Goal: Browse casually: Explore the website without a specific task or goal

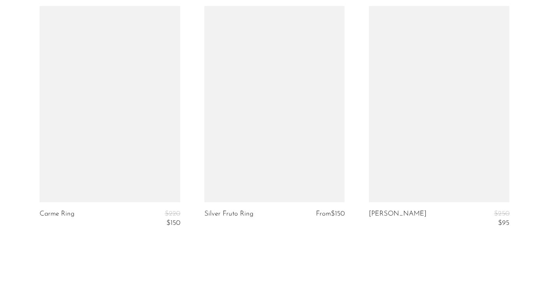
scroll to position [2858, 0]
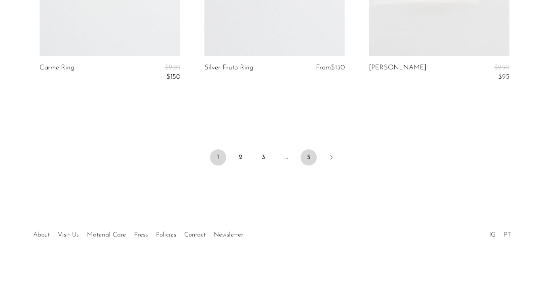
click at [309, 155] on link "5" at bounding box center [309, 158] width 16 height 16
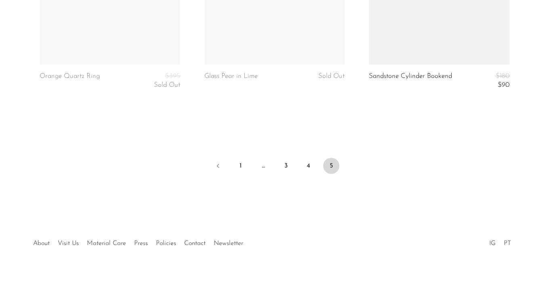
scroll to position [2616, 0]
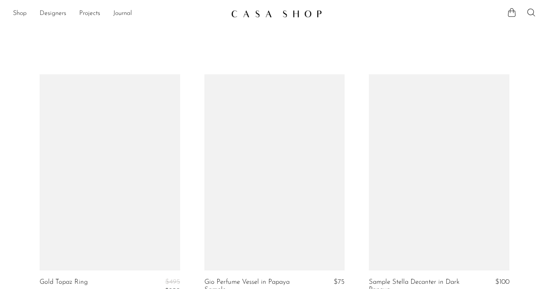
scroll to position [2619, 0]
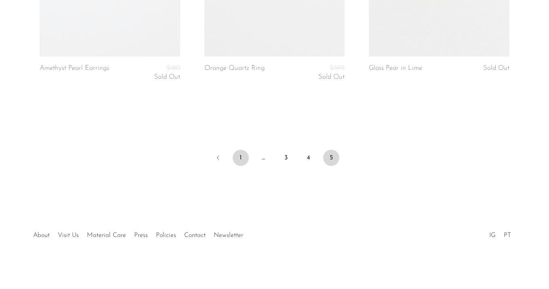
click at [238, 156] on link "1" at bounding box center [241, 158] width 16 height 16
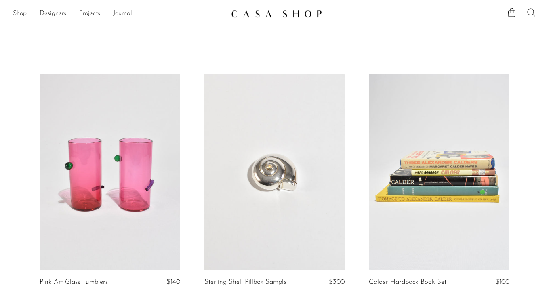
click at [529, 15] on icon at bounding box center [532, 13] width 10 height 10
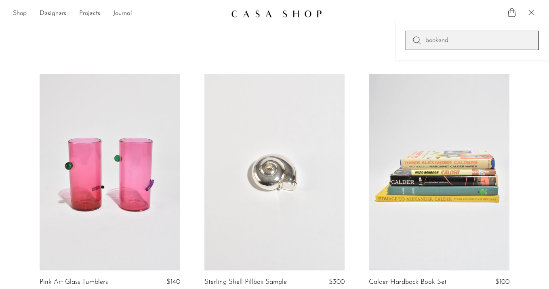
type input "bookend"
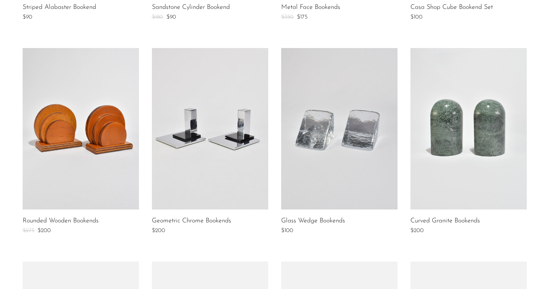
scroll to position [344, 0]
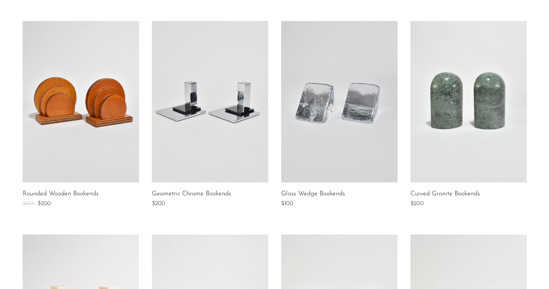
click at [179, 132] on link at bounding box center [210, 102] width 116 height 162
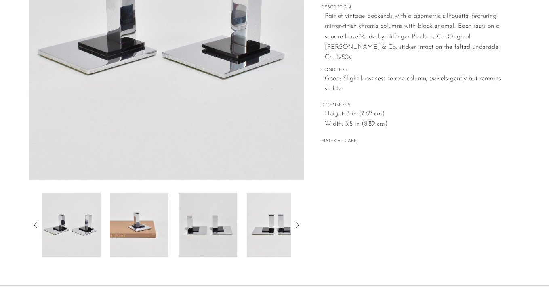
click at [131, 227] on img at bounding box center [139, 225] width 59 height 65
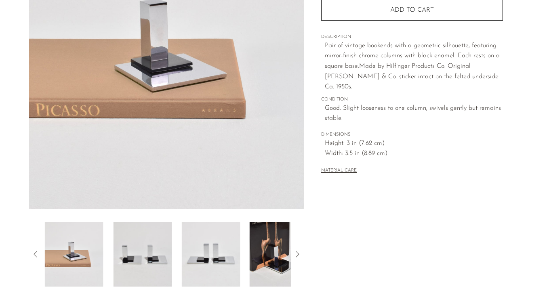
scroll to position [120, 0]
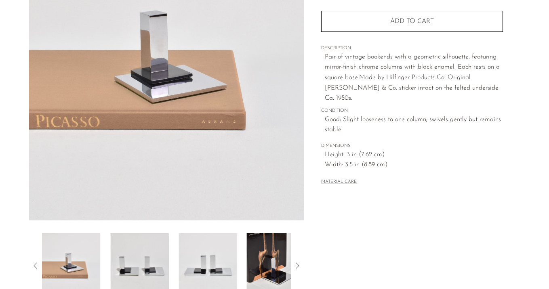
click at [131, 247] on img at bounding box center [139, 266] width 59 height 65
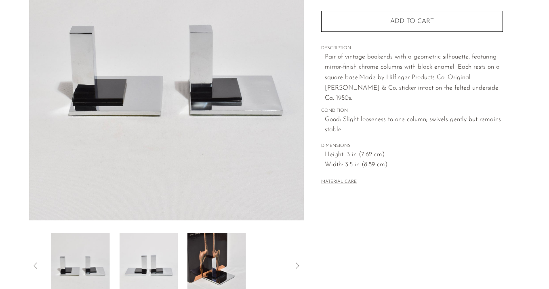
click at [131, 247] on img at bounding box center [148, 266] width 59 height 65
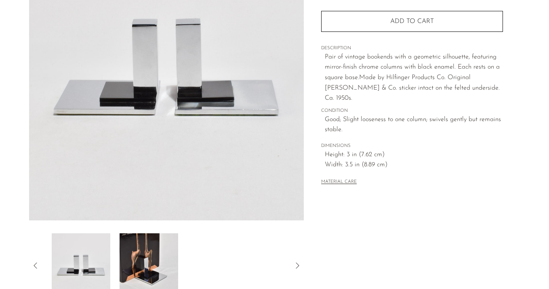
click at [131, 247] on img at bounding box center [149, 266] width 59 height 65
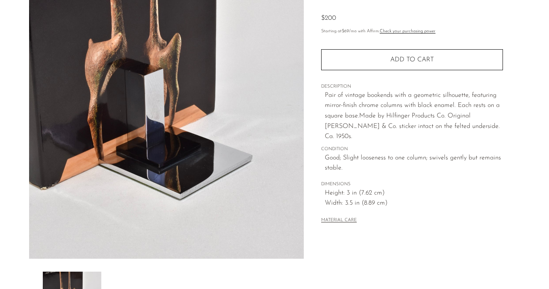
scroll to position [23, 0]
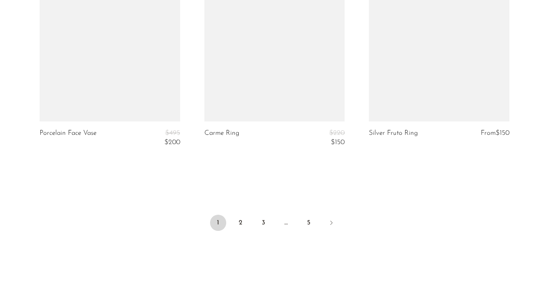
scroll to position [2820, 0]
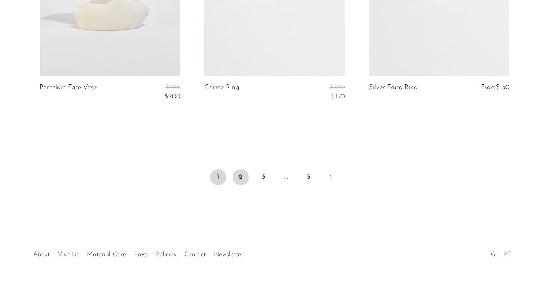
click at [239, 174] on link "2" at bounding box center [241, 177] width 16 height 16
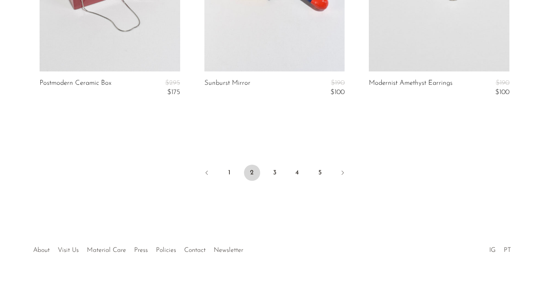
scroll to position [2816, 0]
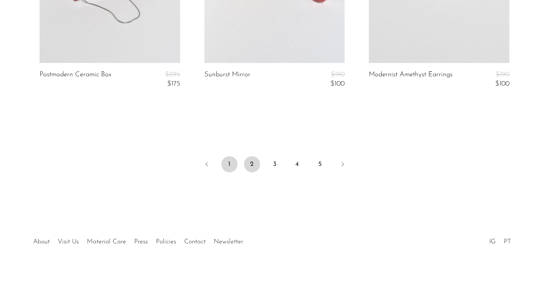
click at [228, 161] on link "1" at bounding box center [229, 164] width 16 height 16
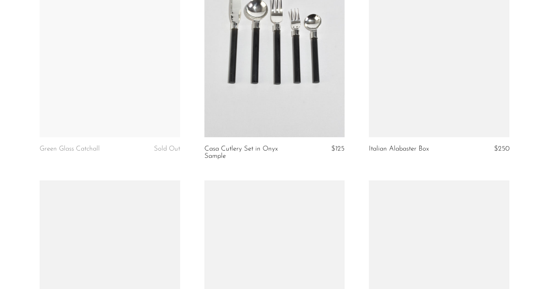
scroll to position [992, 0]
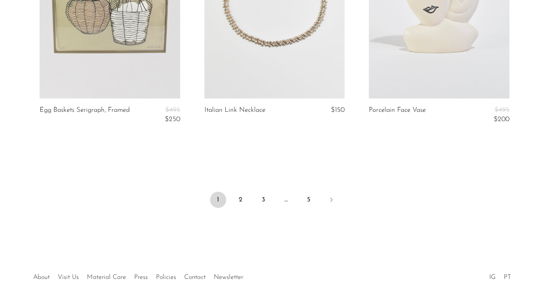
scroll to position [2842, 0]
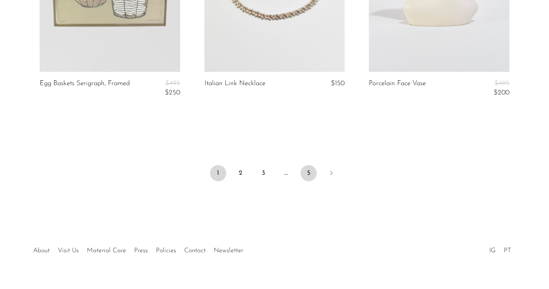
click at [313, 172] on link "5" at bounding box center [309, 173] width 16 height 16
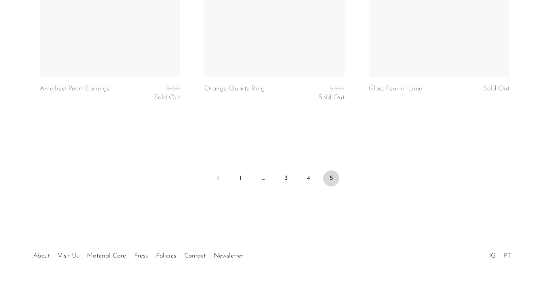
scroll to position [2619, 0]
